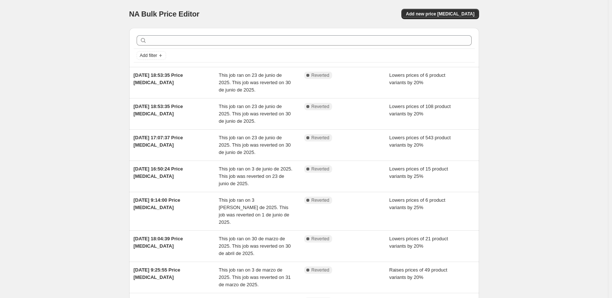
click at [462, 11] on span "Add new price change job" at bounding box center [440, 14] width 68 height 6
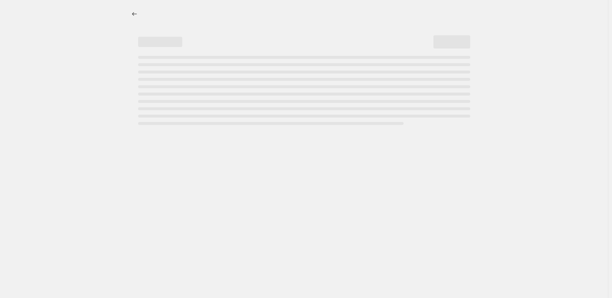
select select "percentage"
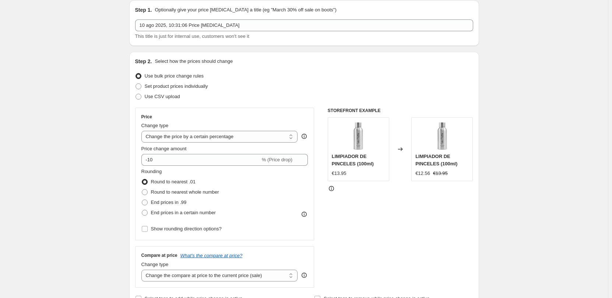
scroll to position [74, 0]
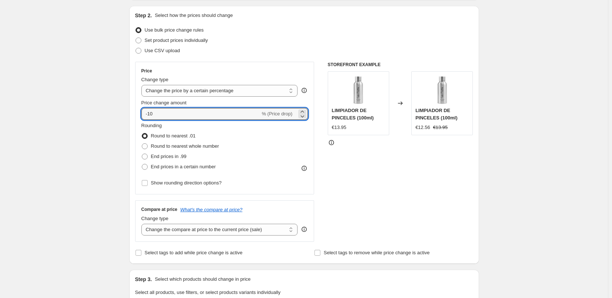
click at [178, 117] on input "-10" at bounding box center [200, 114] width 119 height 12
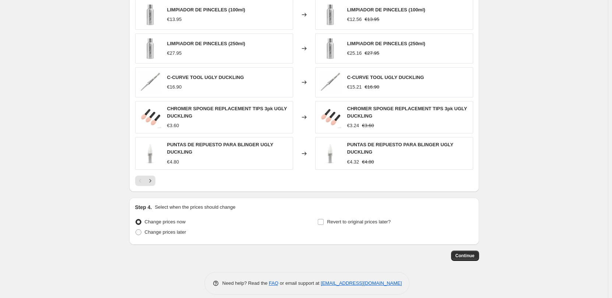
scroll to position [442, 0]
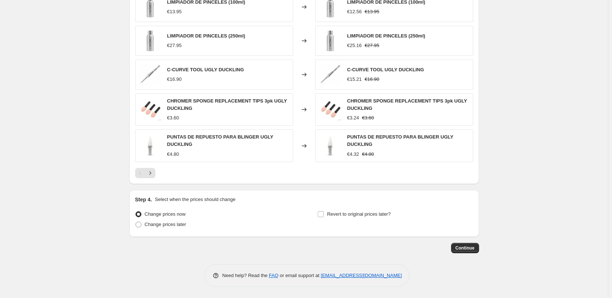
type input "-15"
click at [340, 213] on span "Revert to original prices later?" at bounding box center [359, 215] width 64 height 6
click at [324, 213] on input "Revert to original prices later?" at bounding box center [321, 215] width 6 height 6
checkbox input "true"
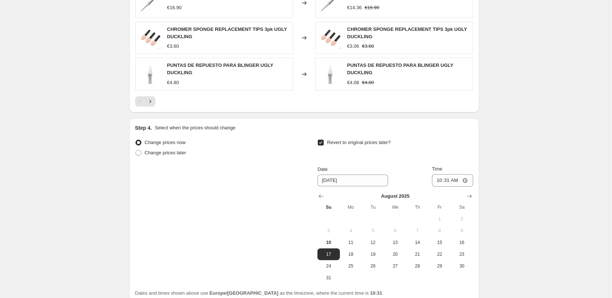
scroll to position [580, 0]
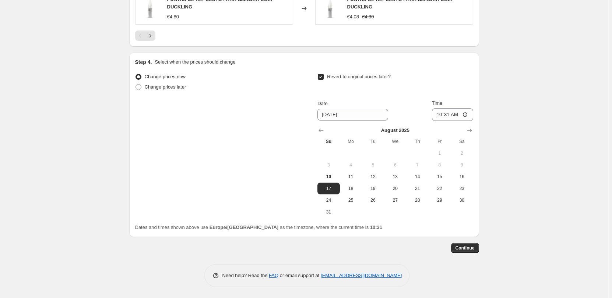
click at [324, 214] on span "31" at bounding box center [328, 212] width 16 height 6
type input "8/31/2025"
click at [450, 112] on input "10:31" at bounding box center [452, 115] width 41 height 13
type input "23:59"
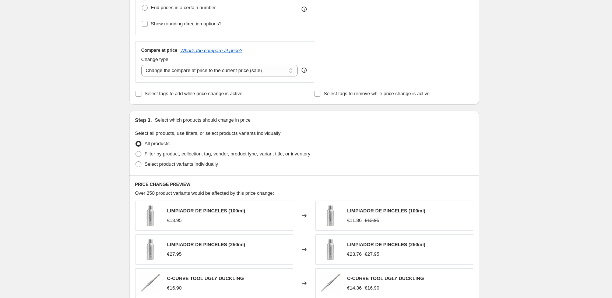
scroll to position [175, 0]
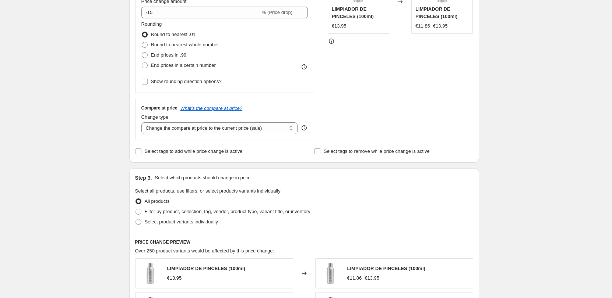
click at [164, 214] on span "Filter by product, collection, tag, vendor, product type, variant title, or inv…" at bounding box center [228, 212] width 166 height 6
click at [136, 209] on input "Filter by product, collection, tag, vendor, product type, variant title, or inv…" at bounding box center [135, 209] width 0 height 0
radio input "true"
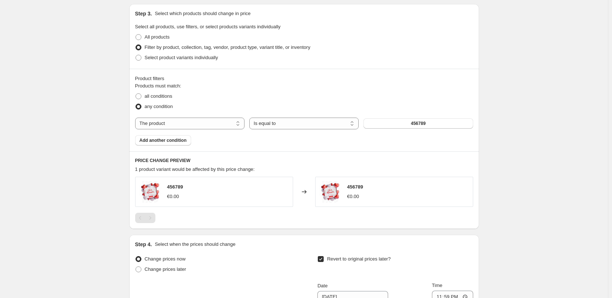
scroll to position [359, 0]
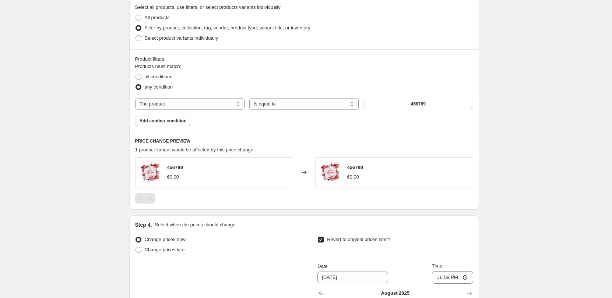
click at [405, 99] on div "The product The product's collection The product's tag The product's vendor The…" at bounding box center [304, 104] width 338 height 12
click at [406, 104] on button "456789" at bounding box center [417, 104] width 109 height 10
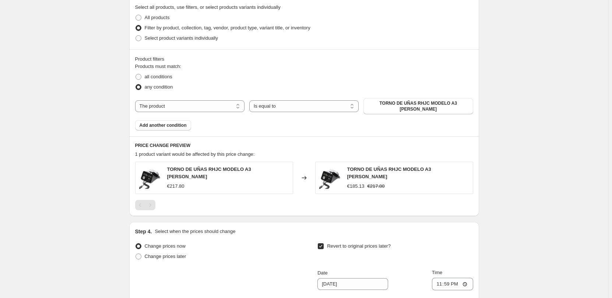
click at [174, 124] on span "Add another condition" at bounding box center [162, 126] width 47 height 6
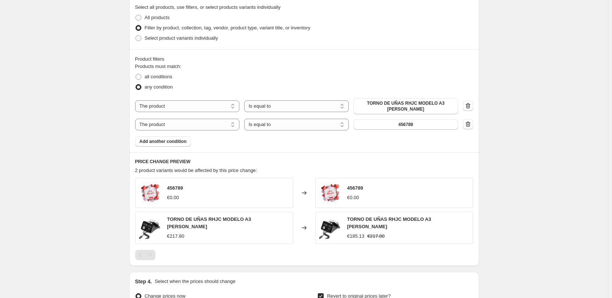
click at [419, 123] on button "456789" at bounding box center [405, 125] width 105 height 10
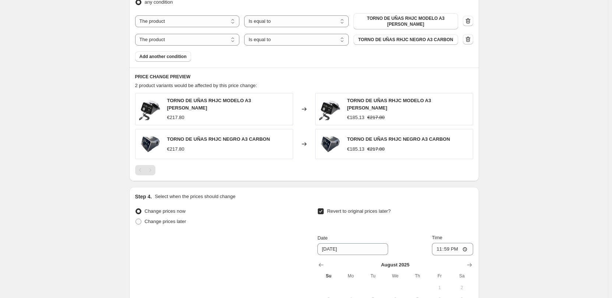
scroll to position [573, 0]
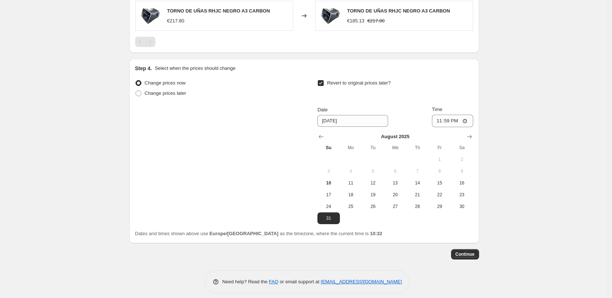
click at [472, 252] on span "Continue" at bounding box center [464, 255] width 19 height 6
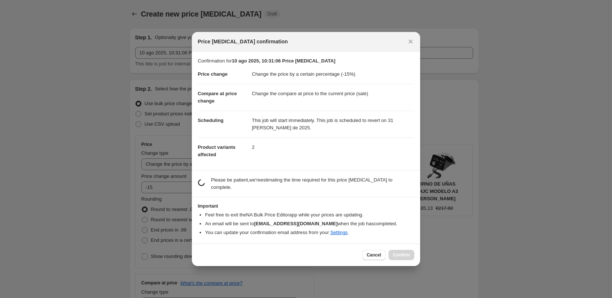
scroll to position [0, 0]
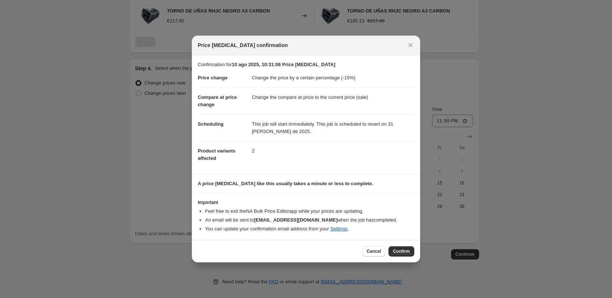
click at [396, 252] on span "Confirm" at bounding box center [401, 252] width 17 height 6
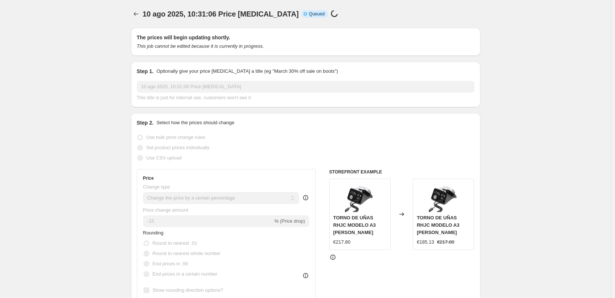
select select "percentage"
